Goal: Information Seeking & Learning: Check status

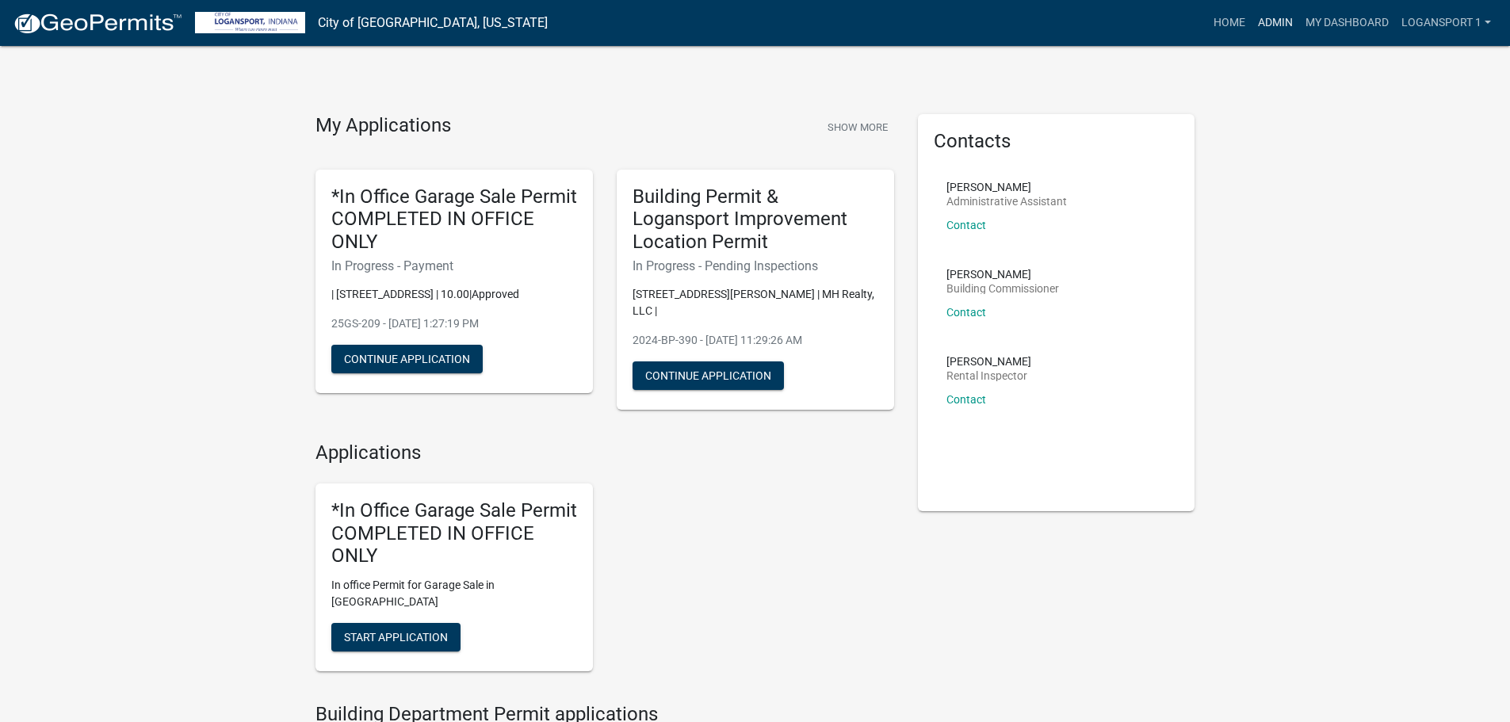
click at [1281, 11] on link "Admin" at bounding box center [1276, 23] width 48 height 30
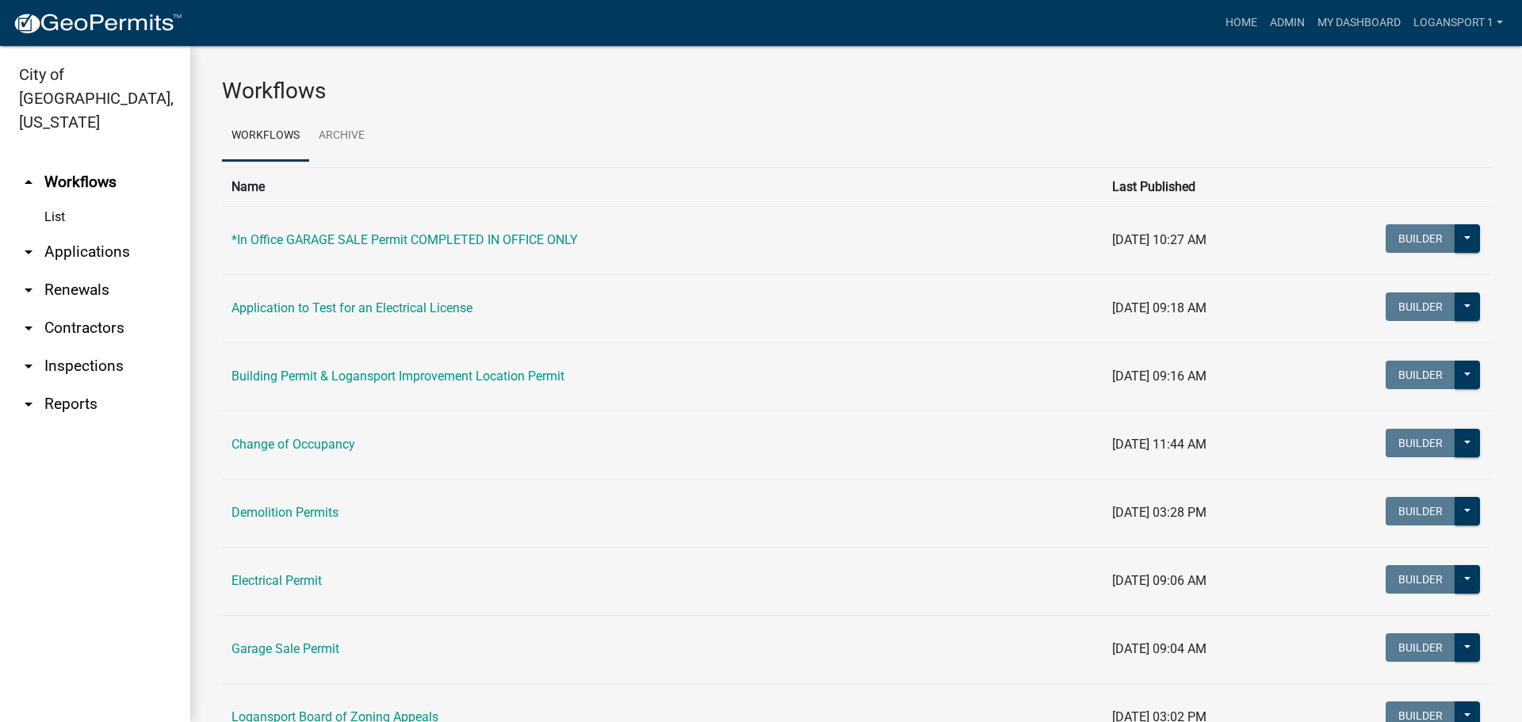
click at [69, 233] on link "arrow_drop_down Applications" at bounding box center [95, 252] width 190 height 38
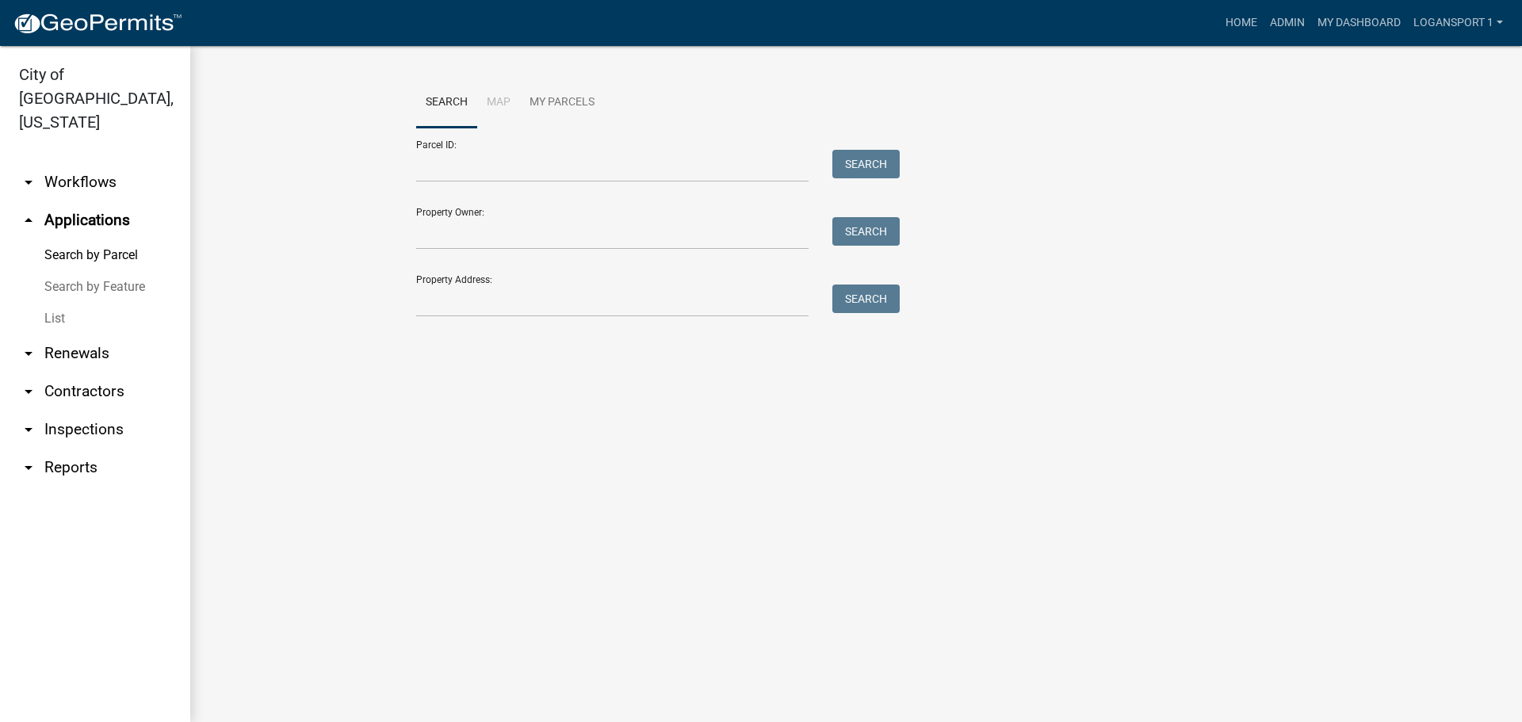
click at [58, 303] on link "List" at bounding box center [95, 319] width 190 height 32
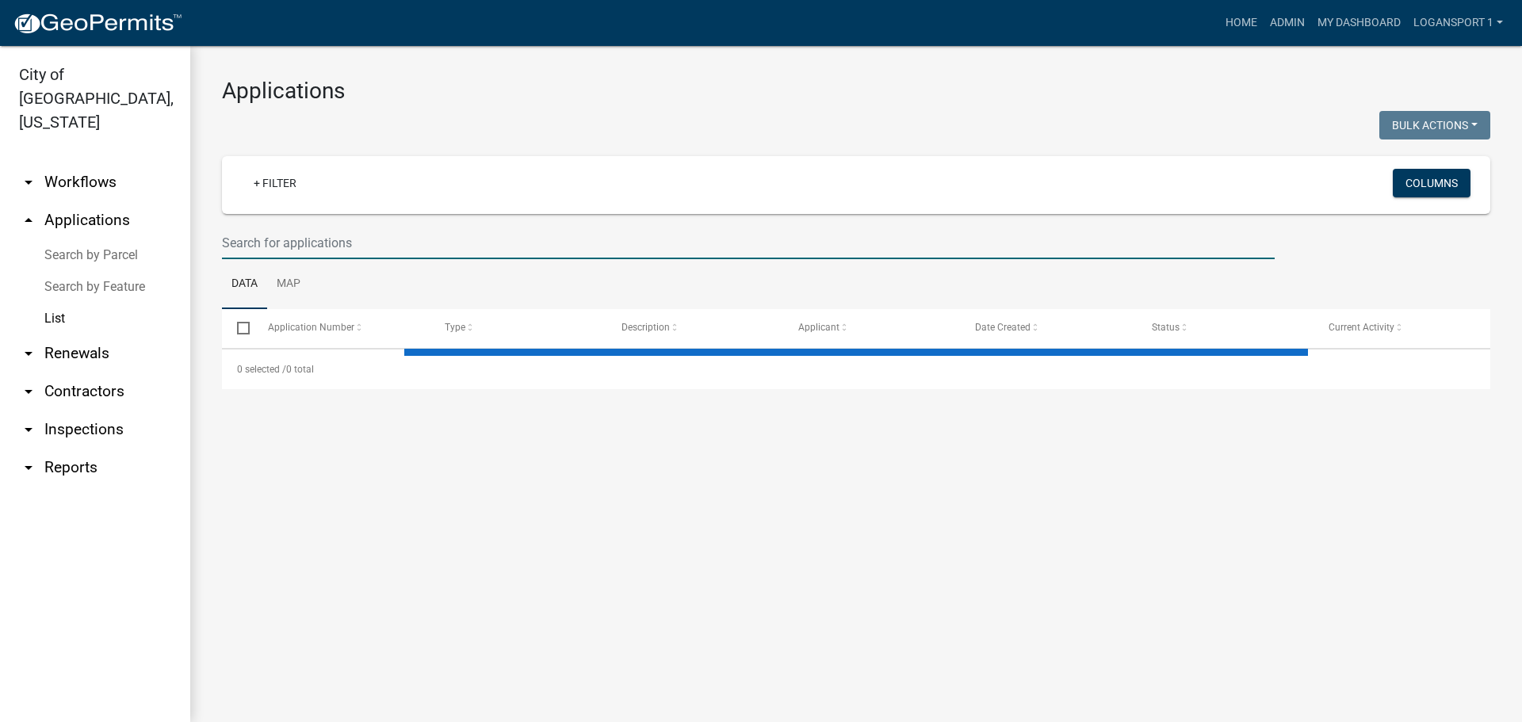
click at [305, 254] on input "text" at bounding box center [748, 243] width 1053 height 32
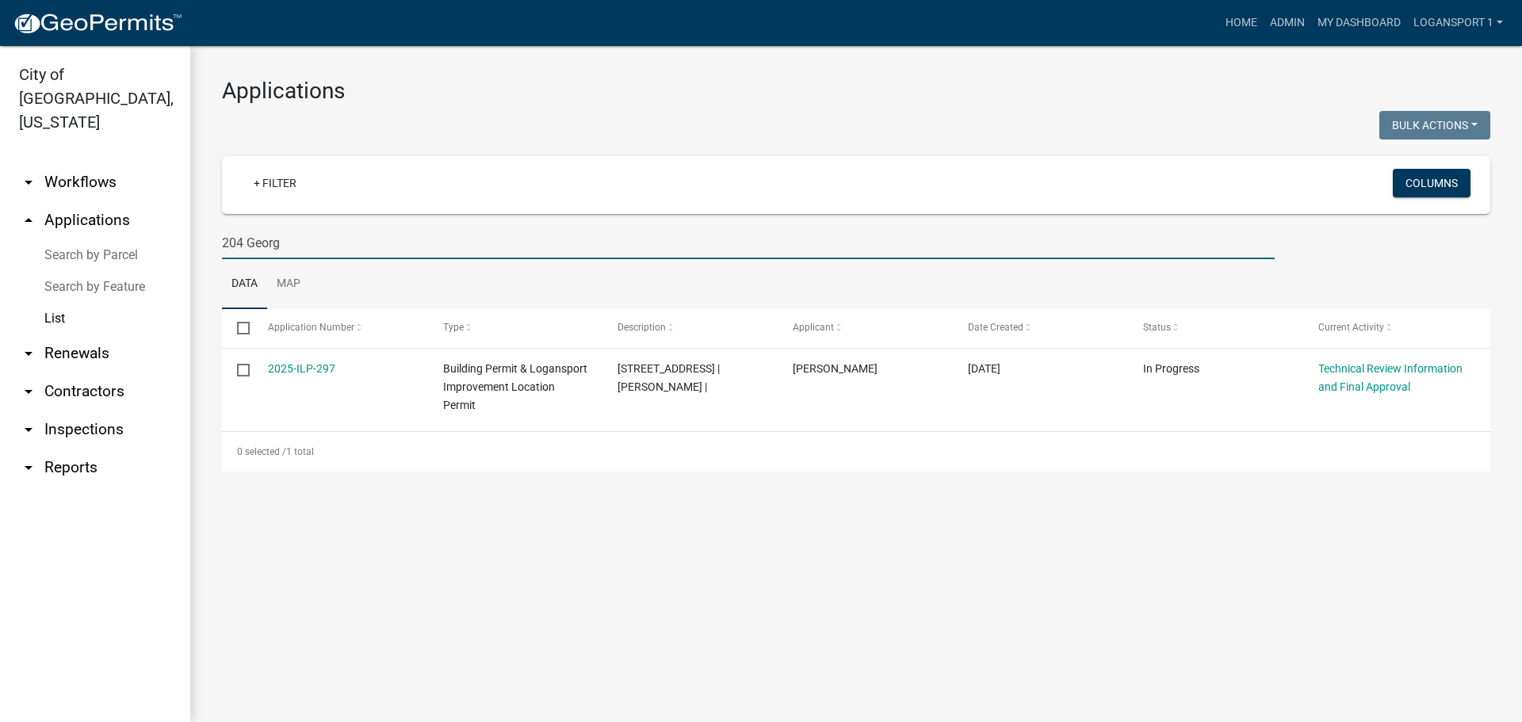
type input "204 Georg"
